Goal: Information Seeking & Learning: Understand process/instructions

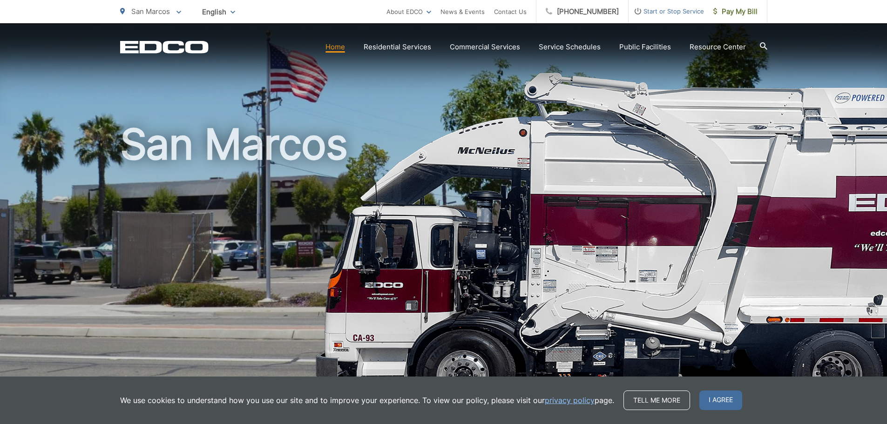
click at [766, 44] on icon at bounding box center [763, 45] width 7 height 7
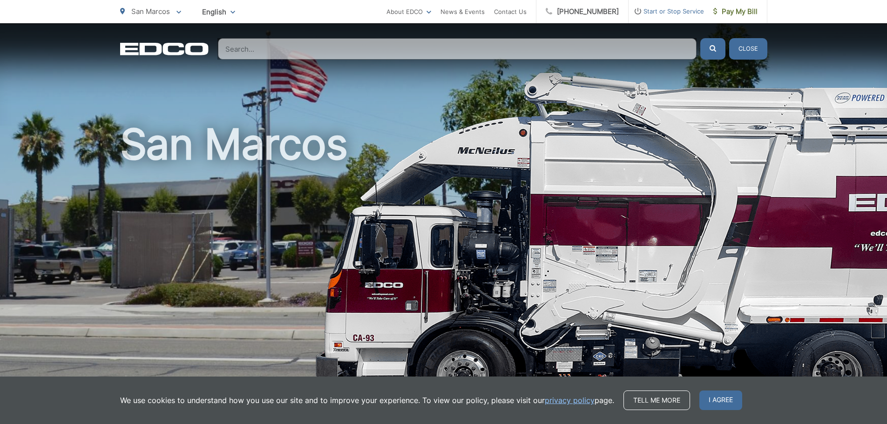
click at [508, 47] on input "Search" at bounding box center [457, 48] width 479 height 21
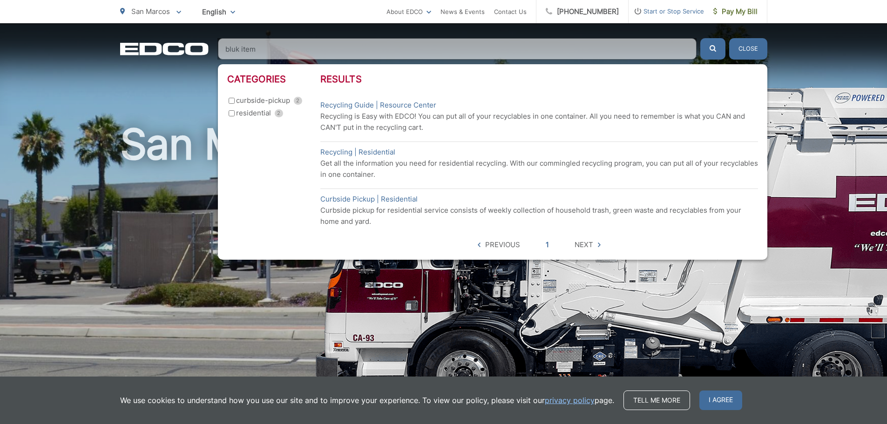
click at [700, 38] on button "submit" at bounding box center [712, 48] width 25 height 21
click at [435, 231] on li "Curbside Pickup | Residential Curbside pickup for residential service consists …" at bounding box center [539, 210] width 438 height 43
click at [230, 43] on input "bluk item" at bounding box center [457, 48] width 479 height 21
click at [237, 48] on input "bluk item" at bounding box center [457, 48] width 479 height 21
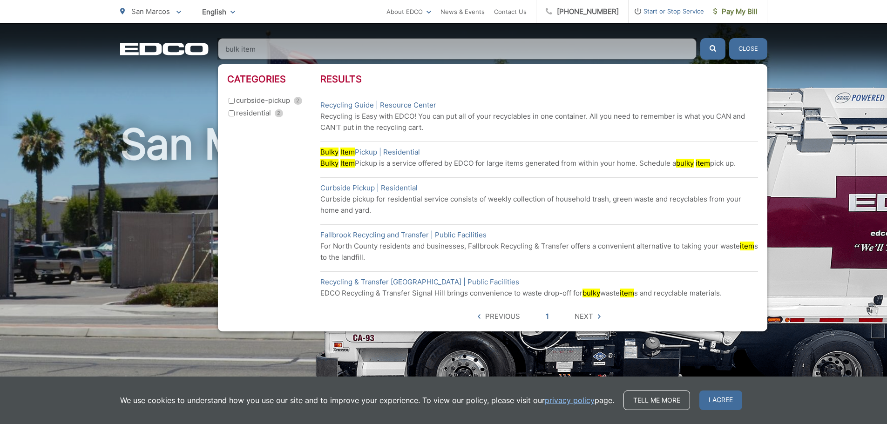
type input "bulk item"
click at [700, 38] on button "submit" at bounding box center [712, 48] width 25 height 21
click at [343, 152] on mark "Item" at bounding box center [347, 152] width 14 height 9
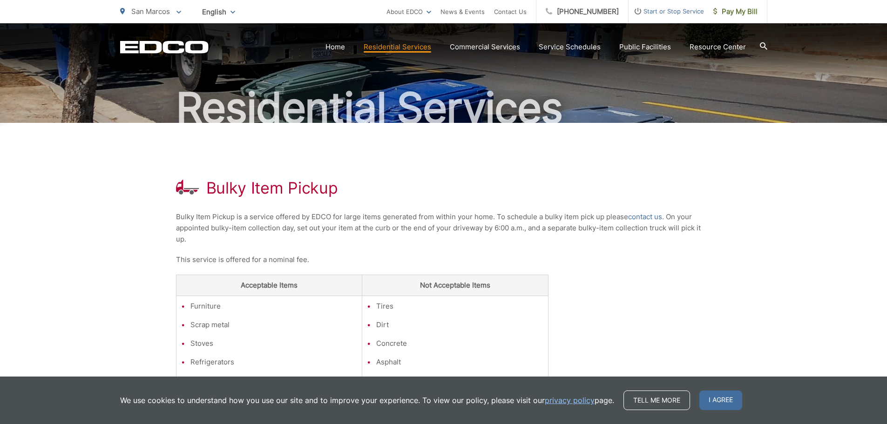
scroll to position [17, 0]
